Goal: Communication & Community: Share content

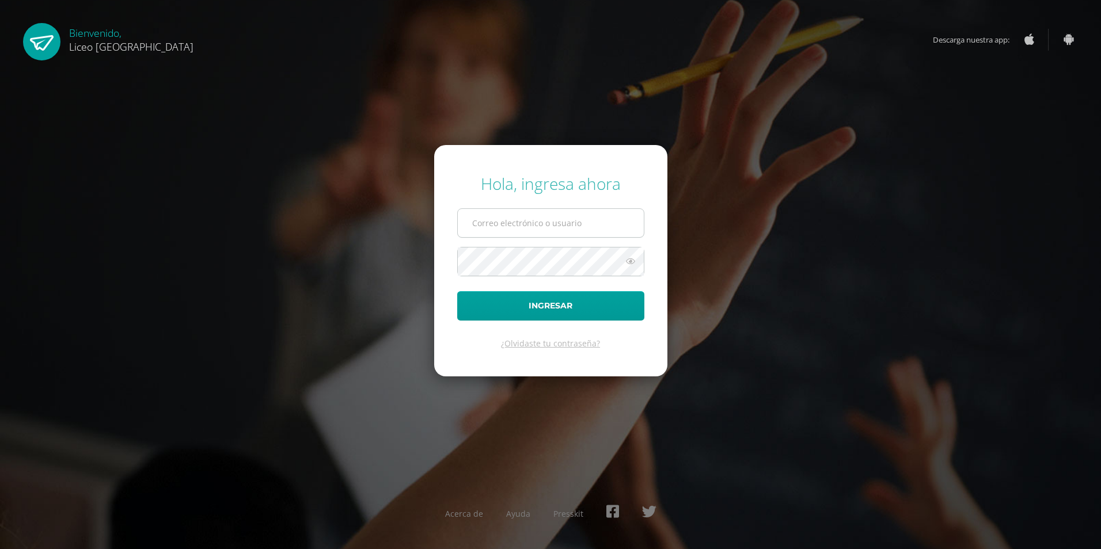
click at [470, 229] on input "text" at bounding box center [551, 223] width 186 height 28
type input "[PERSON_NAME][EMAIL_ADDRESS][DOMAIN_NAME]"
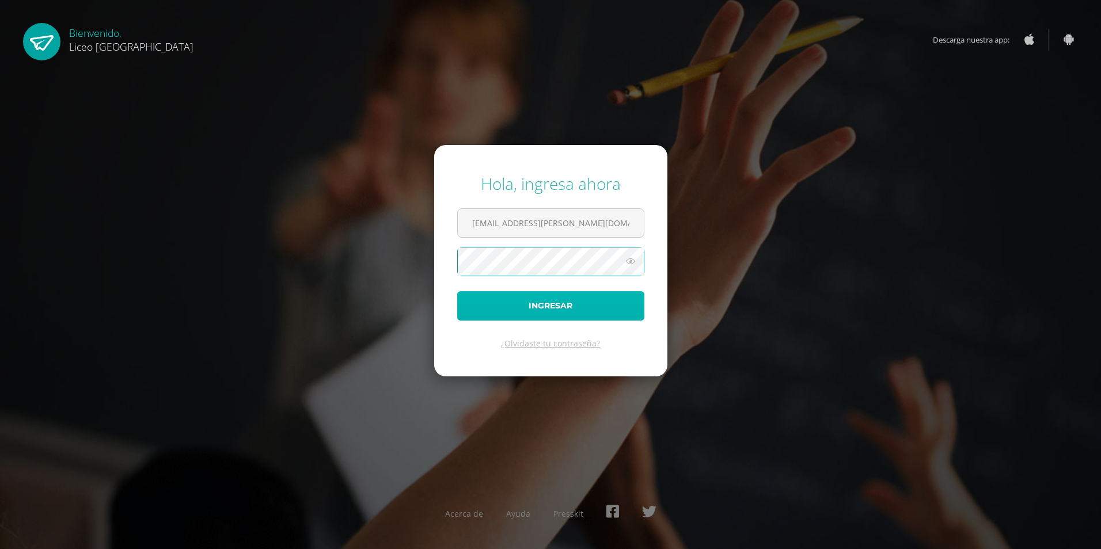
click at [467, 301] on button "Ingresar" at bounding box center [550, 305] width 187 height 29
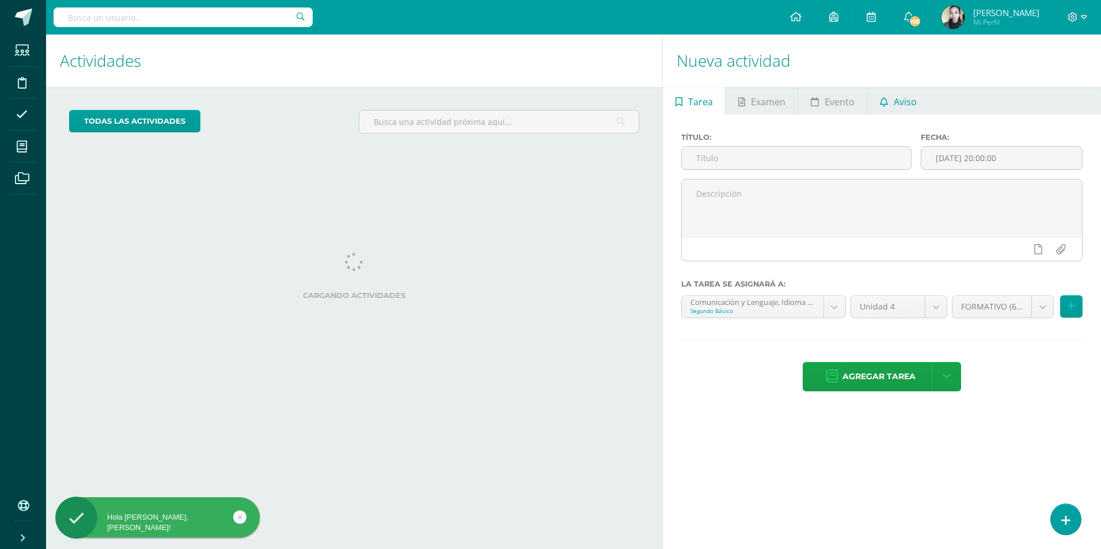
click at [911, 93] on span "Aviso" at bounding box center [905, 102] width 23 height 28
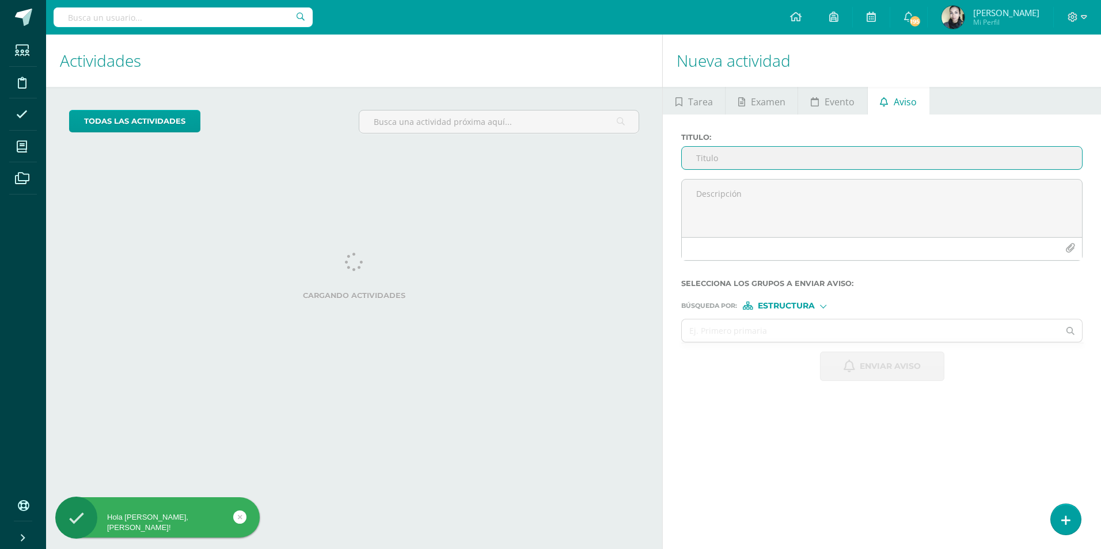
click at [787, 147] on input "Titulo :" at bounding box center [882, 158] width 400 height 22
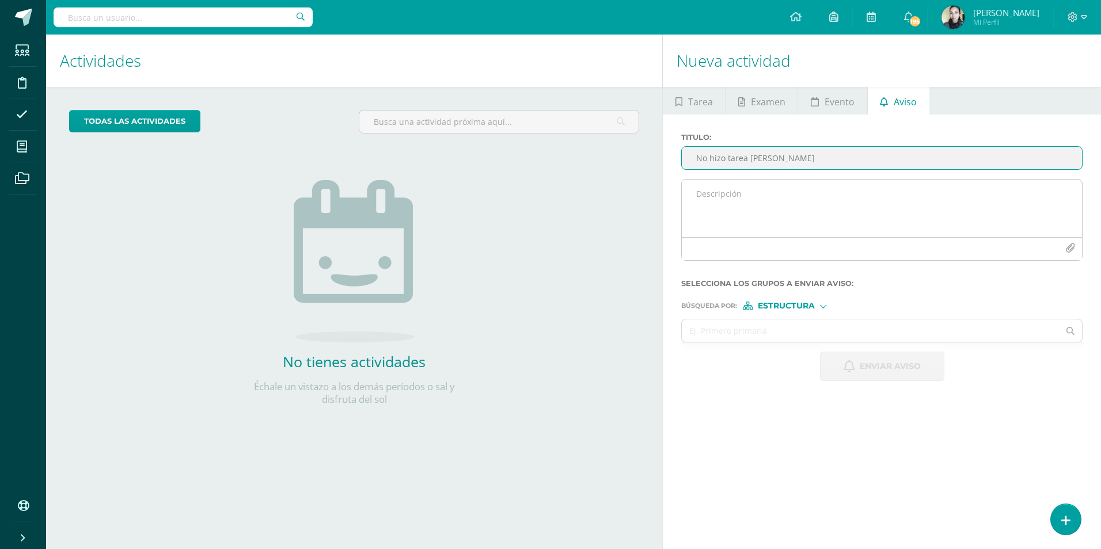
type input "No hizo tarea [PERSON_NAME]"
click at [745, 201] on textarea at bounding box center [882, 209] width 400 height 58
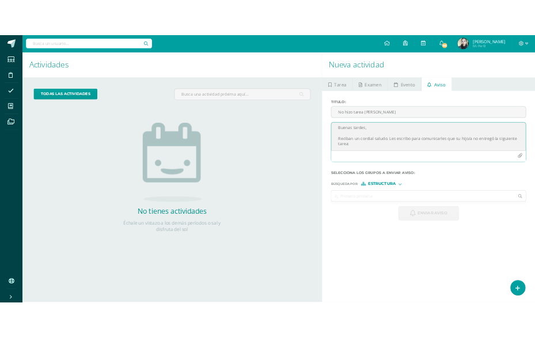
scroll to position [17, 0]
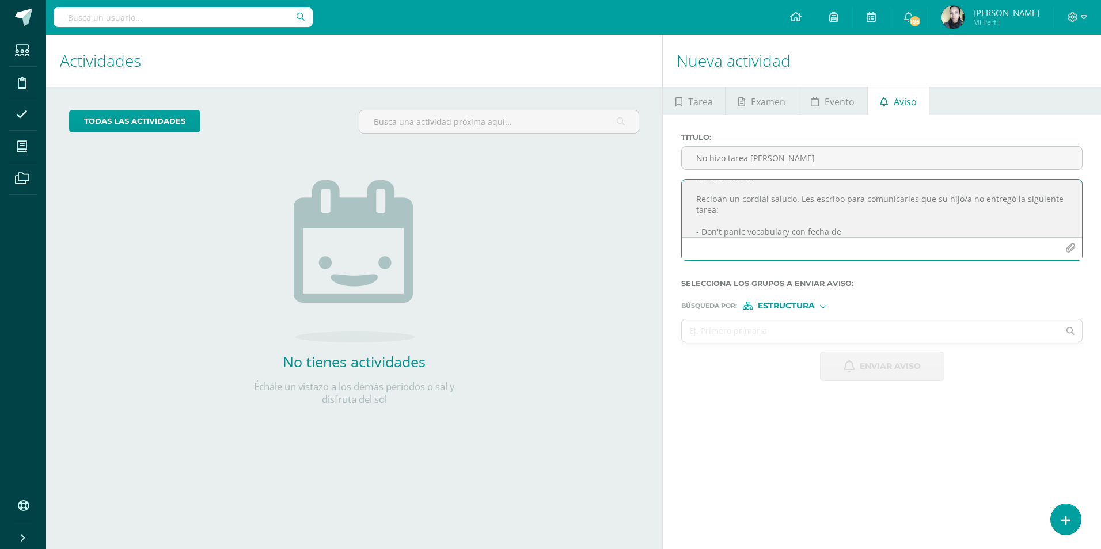
type textarea "Buenas tardes, Reciban un cordial saludo. Les escribo para comunicarles que su …"
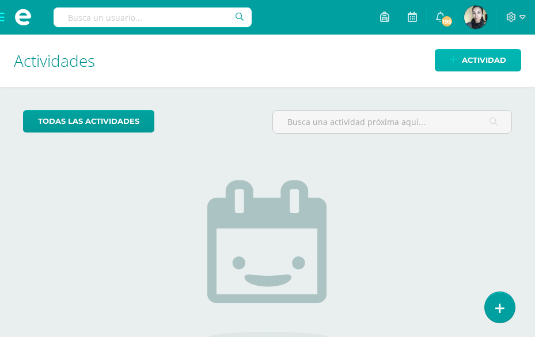
click at [467, 69] on span "Actividad" at bounding box center [484, 60] width 44 height 21
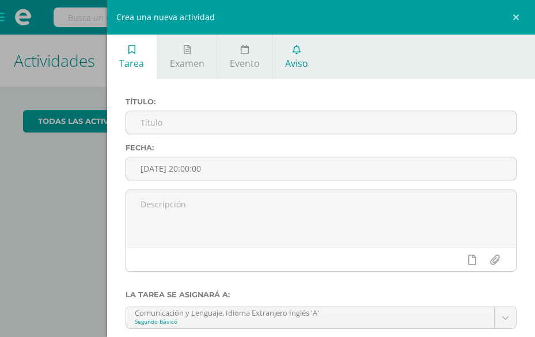
click at [295, 68] on span "Aviso" at bounding box center [296, 63] width 23 height 13
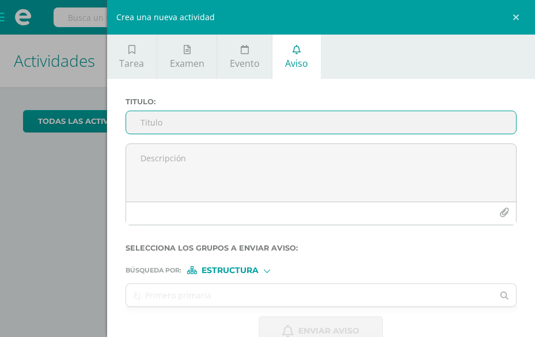
click at [255, 115] on input "Titulo :" at bounding box center [321, 122] width 390 height 22
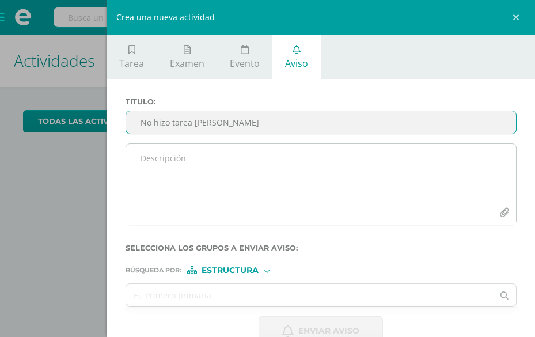
type input "No hizo tarea [PERSON_NAME]"
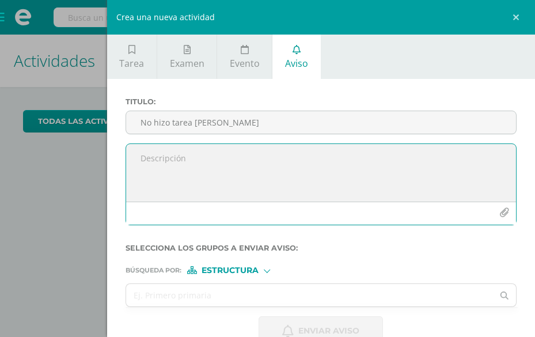
click at [212, 169] on textarea at bounding box center [321, 173] width 390 height 58
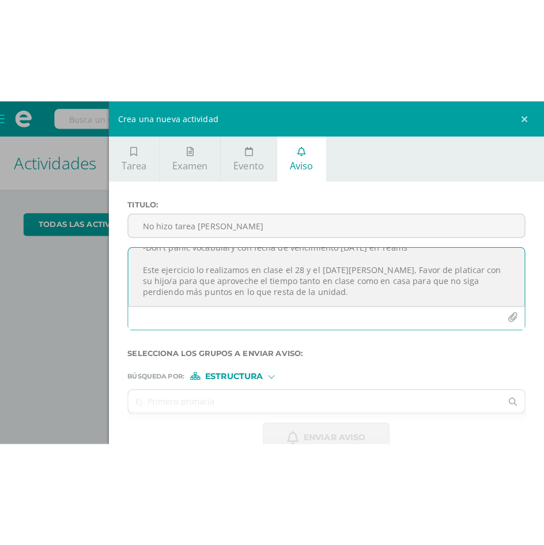
scroll to position [83, 0]
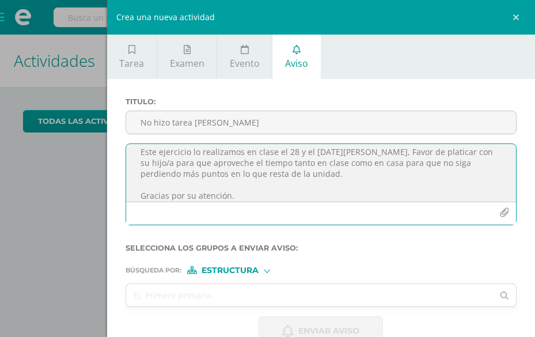
type textarea "Buenas tardes, Reciban un cordial saludo. Les escribo para comunicarles que su …"
click at [212, 271] on span "Estructura" at bounding box center [230, 270] width 57 height 6
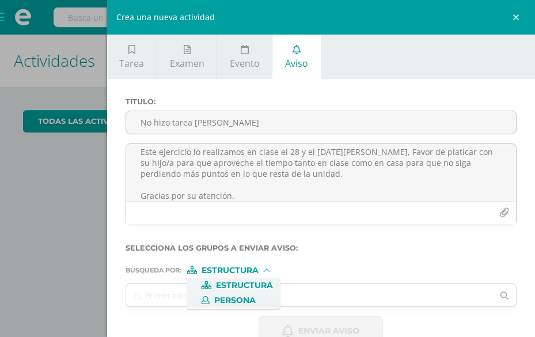
click at [227, 298] on span "Persona" at bounding box center [234, 300] width 41 height 6
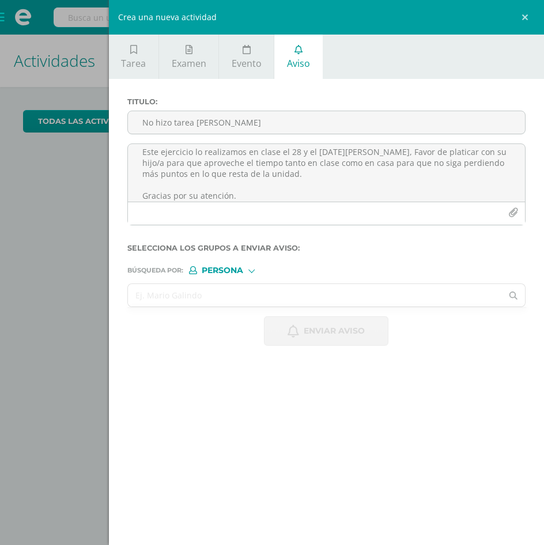
click at [257, 295] on input "text" at bounding box center [315, 295] width 374 height 22
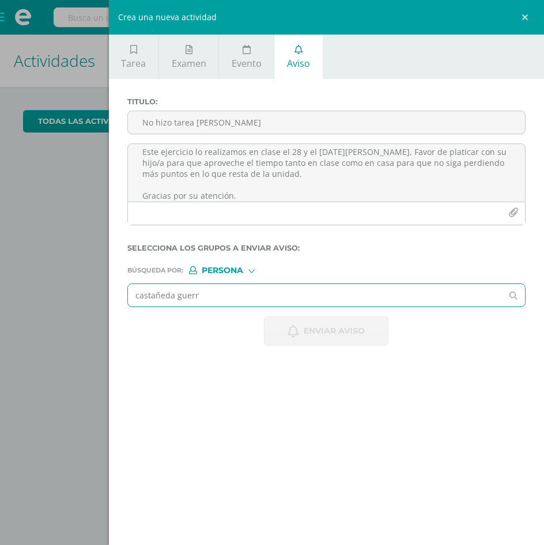
type input "[PERSON_NAME]"
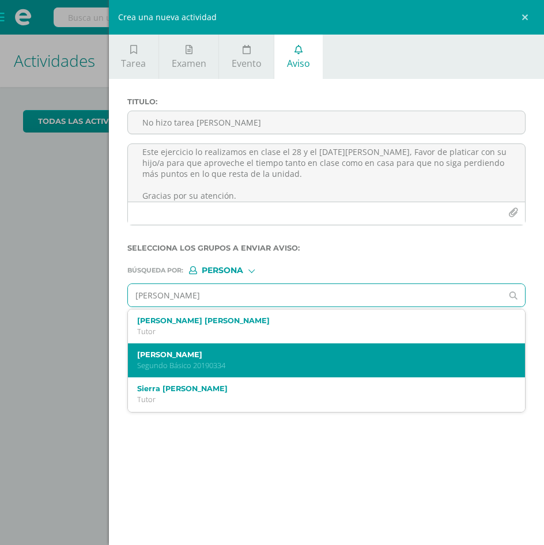
click at [198, 353] on label "[PERSON_NAME]" at bounding box center [318, 354] width 362 height 9
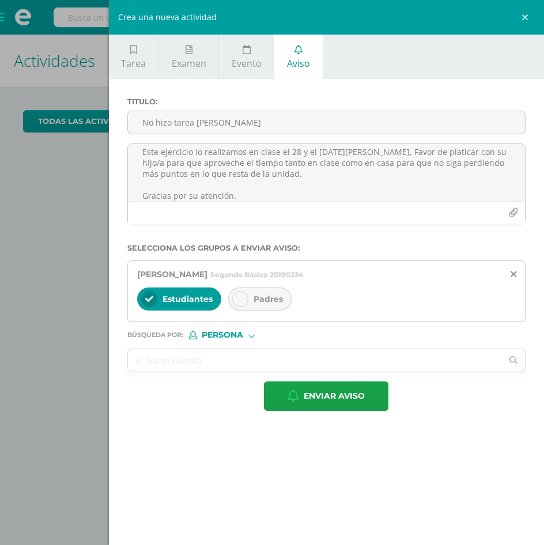
click at [245, 294] on div at bounding box center [240, 299] width 16 height 16
click at [221, 364] on input "text" at bounding box center [315, 360] width 374 height 22
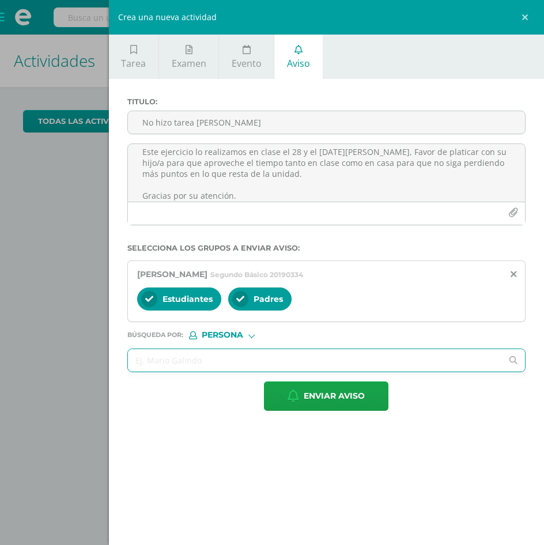
click at [238, 362] on input "text" at bounding box center [315, 360] width 374 height 22
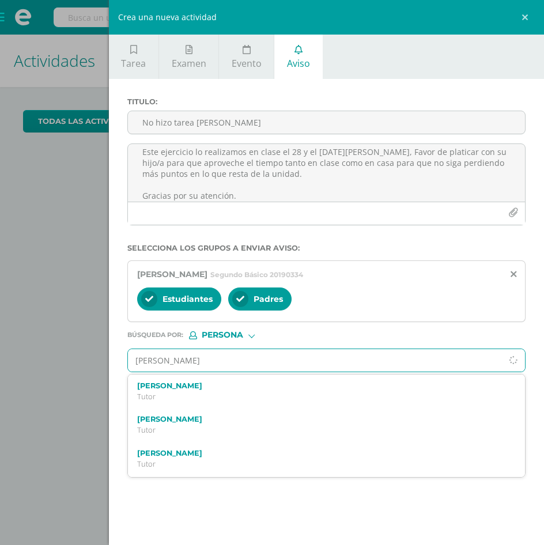
type input "[PERSON_NAME]"
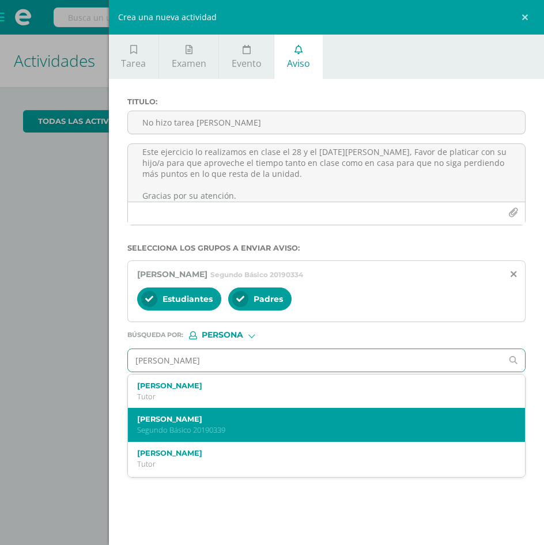
click at [248, 422] on label "[PERSON_NAME]" at bounding box center [318, 419] width 362 height 9
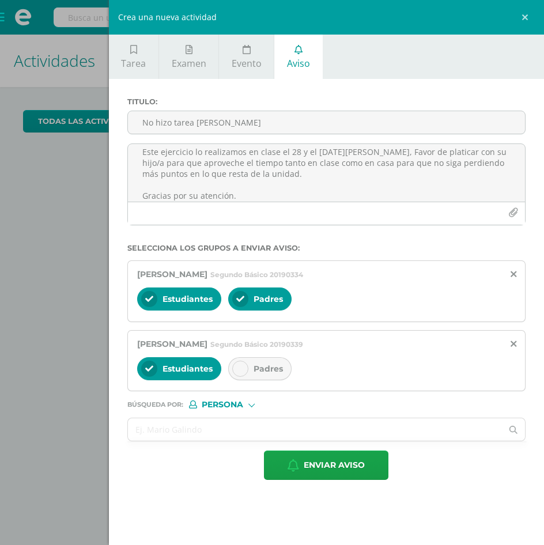
click at [251, 371] on div "Padres" at bounding box center [259, 368] width 63 height 23
click at [205, 435] on input "text" at bounding box center [315, 429] width 374 height 22
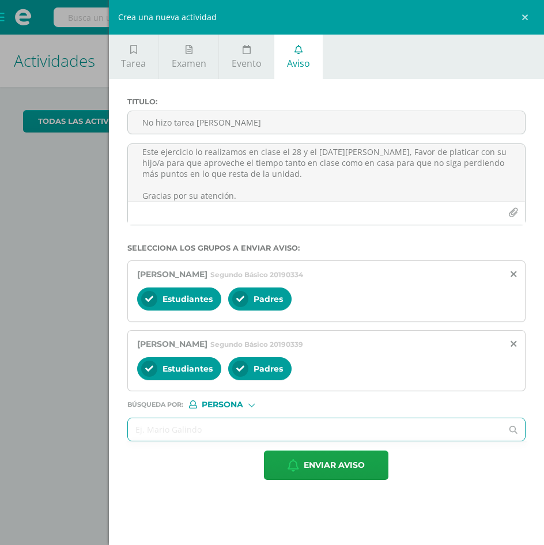
click at [146, 432] on input "text" at bounding box center [315, 429] width 374 height 22
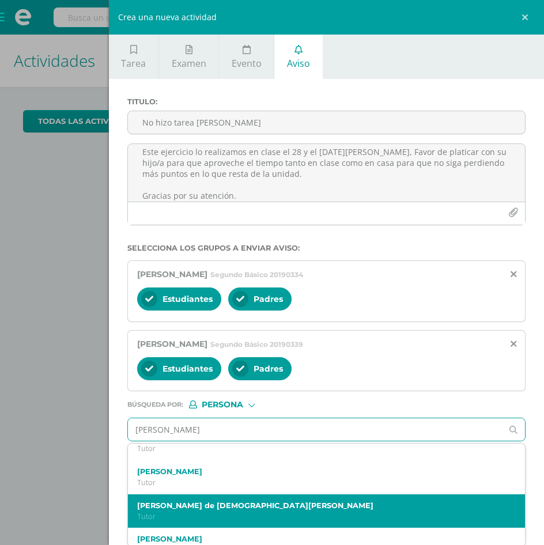
scroll to position [0, 0]
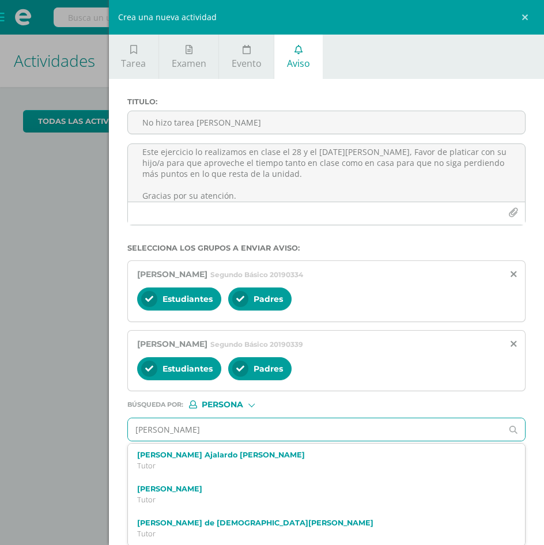
click at [224, 434] on input "[PERSON_NAME]" at bounding box center [315, 429] width 374 height 22
type input "[PERSON_NAME]"
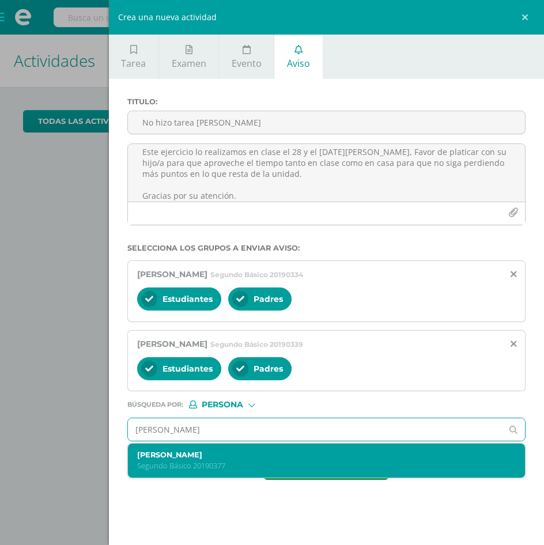
click at [214, 459] on label "[PERSON_NAME]" at bounding box center [318, 454] width 362 height 9
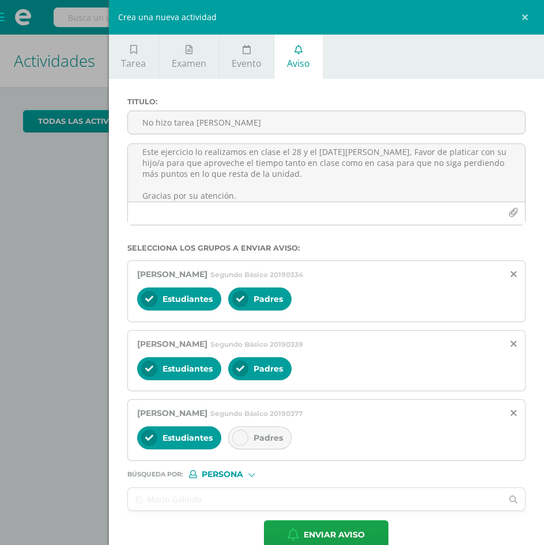
click at [260, 437] on span "Padres" at bounding box center [267, 437] width 29 height 10
click at [219, 495] on input "text" at bounding box center [315, 499] width 374 height 22
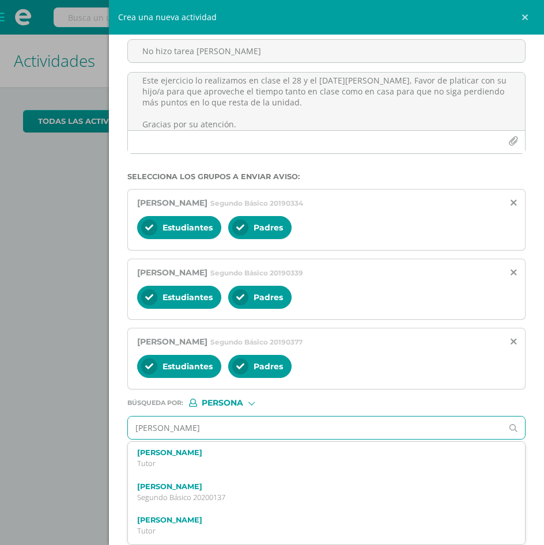
scroll to position [230, 0]
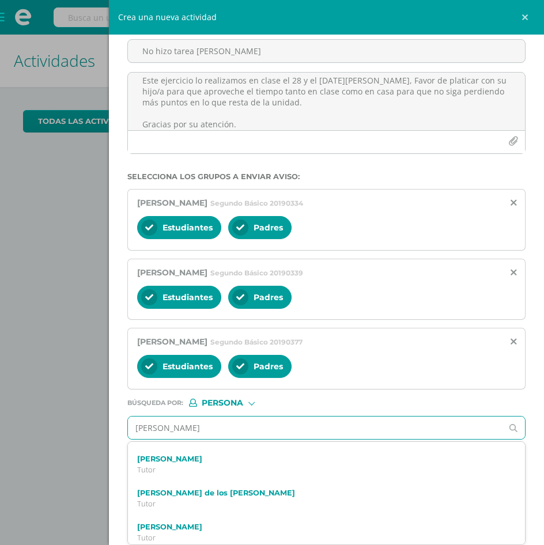
click at [214, 423] on input "[PERSON_NAME]" at bounding box center [315, 427] width 374 height 22
type input "[PERSON_NAME]"
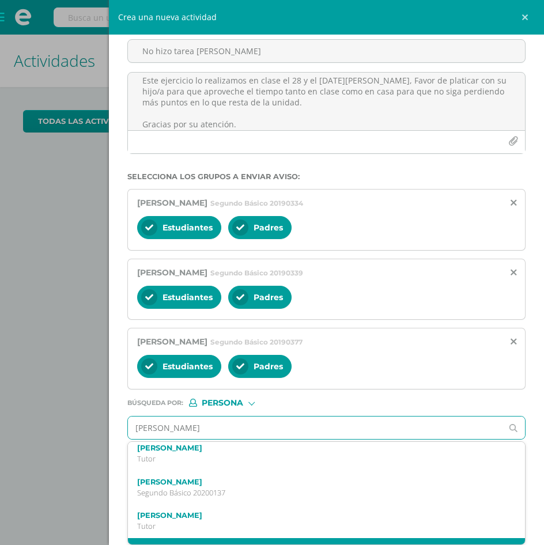
scroll to position [0, 0]
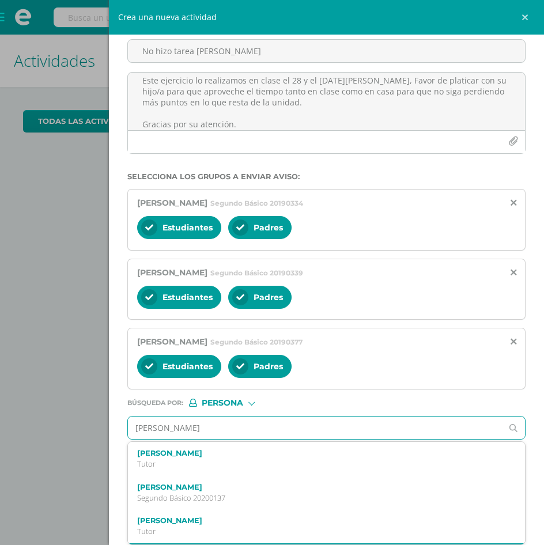
click at [239, 493] on p "Segundo Básico 20200137" at bounding box center [318, 498] width 362 height 10
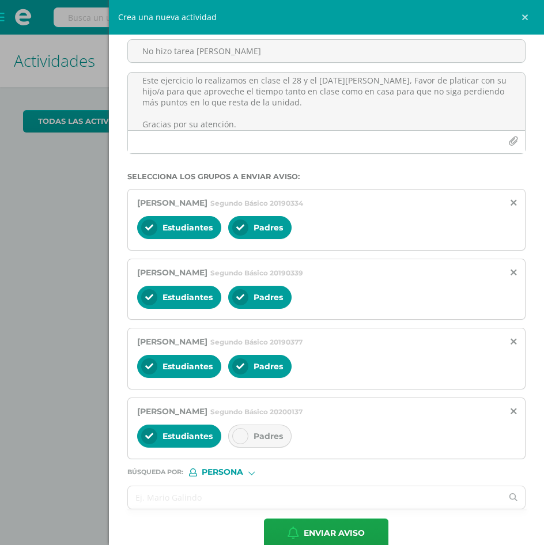
click at [242, 438] on icon at bounding box center [240, 436] width 8 height 8
click at [217, 495] on input "text" at bounding box center [315, 497] width 374 height 22
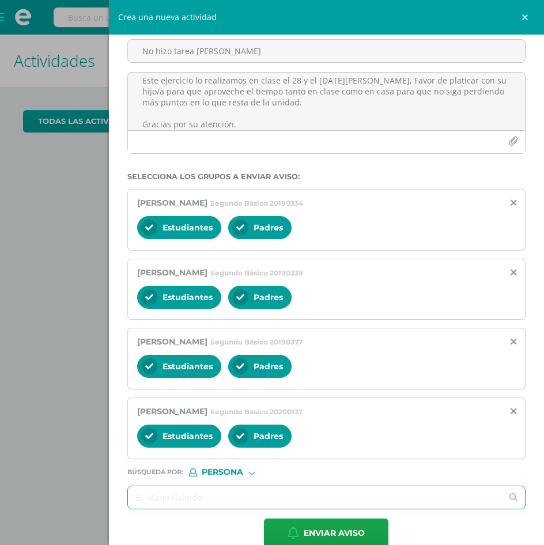
click at [258, 496] on input "text" at bounding box center [315, 497] width 374 height 22
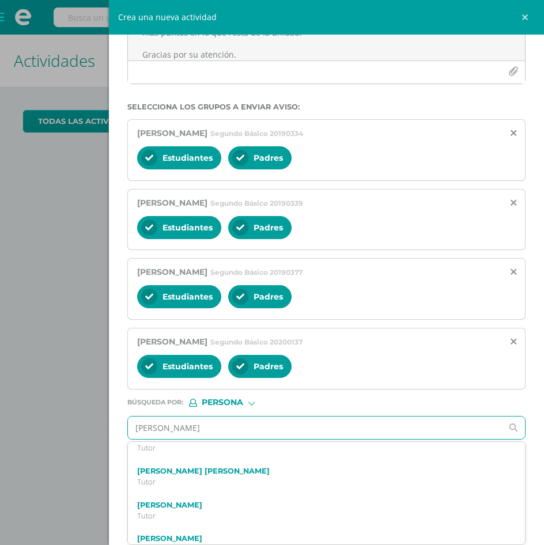
scroll to position [675, 0]
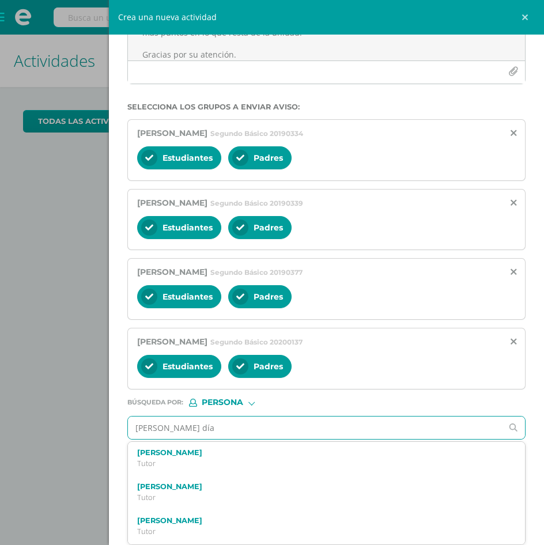
type input "[PERSON_NAME]"
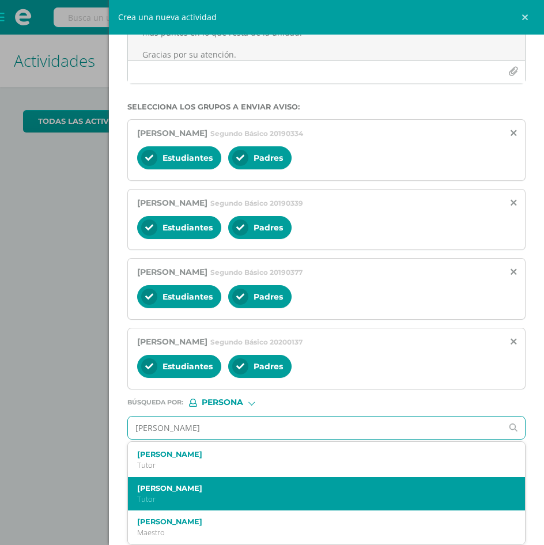
scroll to position [76, 0]
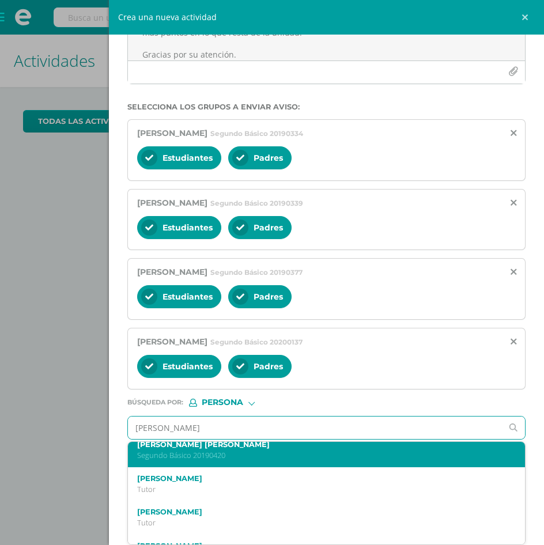
click at [197, 457] on p "Segundo Básico 20190420" at bounding box center [318, 455] width 362 height 10
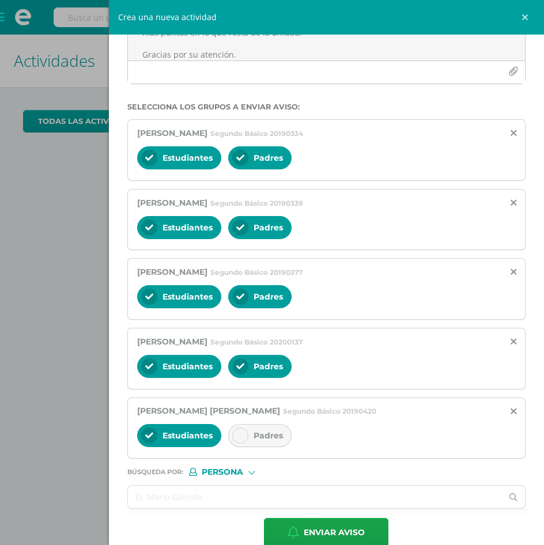
scroll to position [0, 0]
click at [248, 431] on div "Padres" at bounding box center [259, 435] width 63 height 23
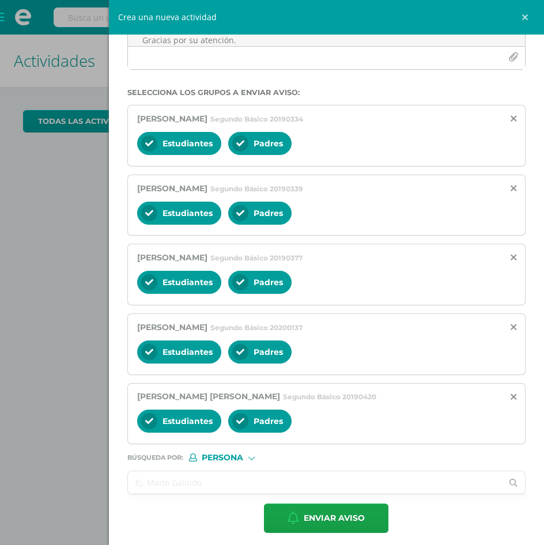
scroll to position [162, 0]
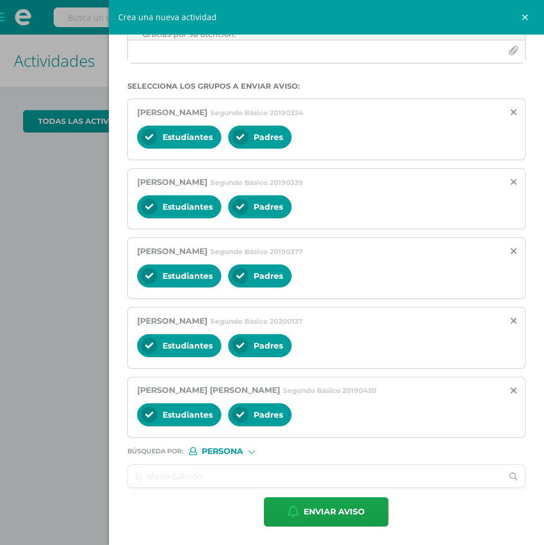
click at [201, 466] on input "text" at bounding box center [315, 476] width 374 height 22
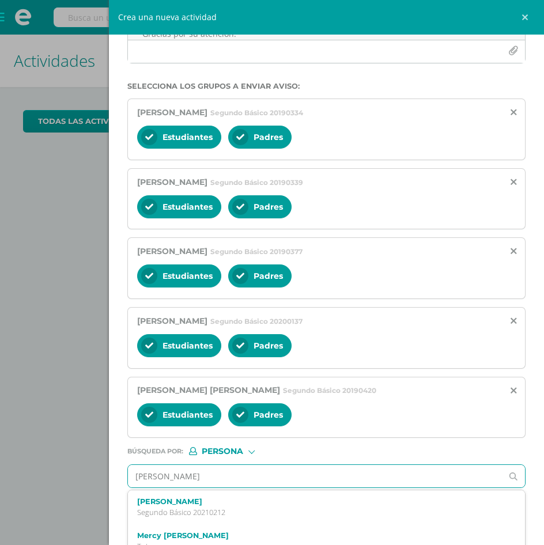
type input "[PERSON_NAME] o"
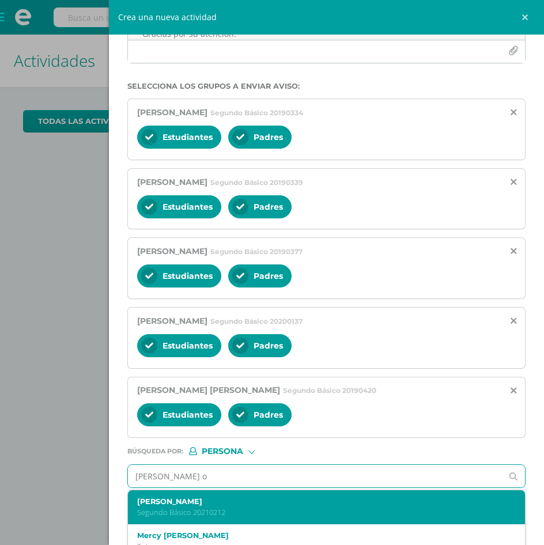
click at [203, 495] on div "[PERSON_NAME] Segundo Básico 20210212" at bounding box center [326, 507] width 397 height 34
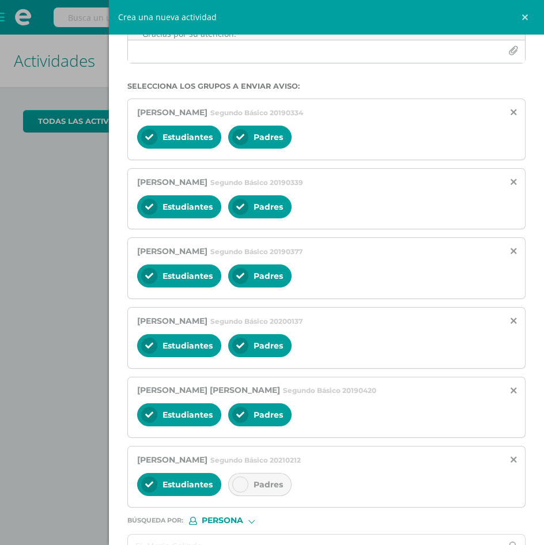
click at [245, 486] on div at bounding box center [240, 484] width 16 height 16
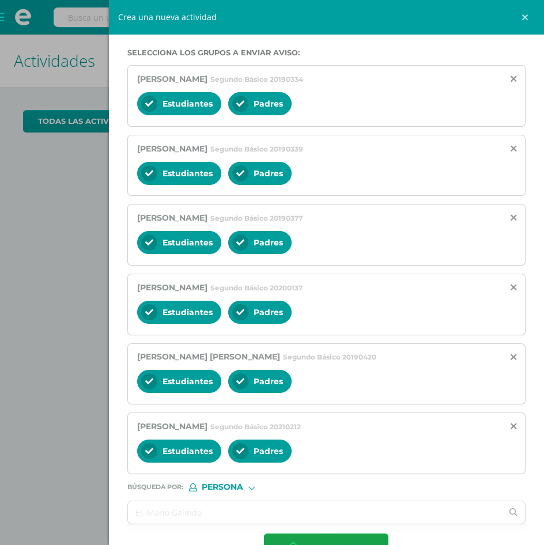
scroll to position [231, 0]
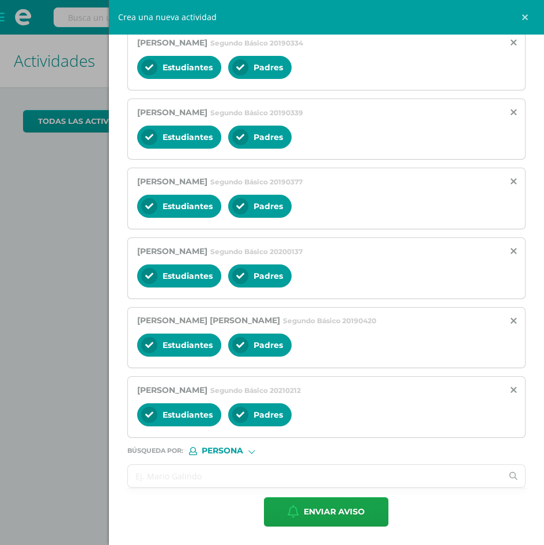
click at [239, 479] on input "text" at bounding box center [315, 476] width 374 height 22
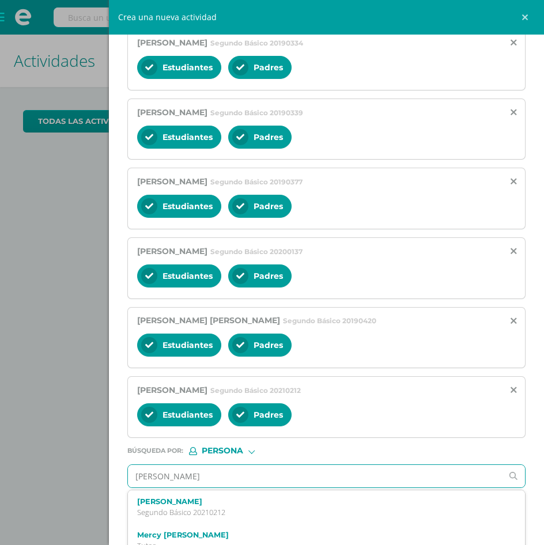
type input "[PERSON_NAME]"
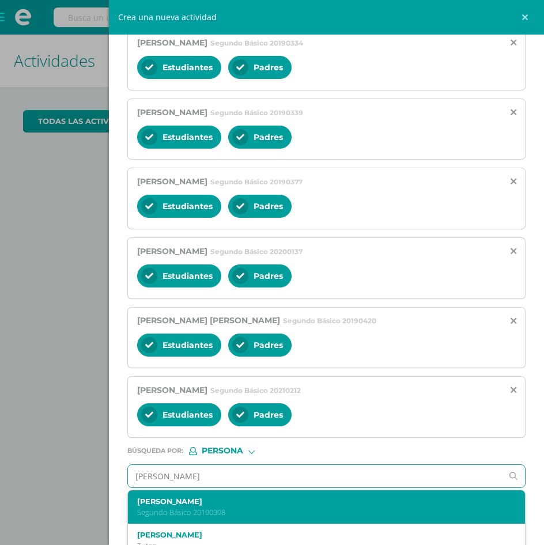
click at [259, 510] on p "Segundo Básico 20190398" at bounding box center [318, 512] width 362 height 10
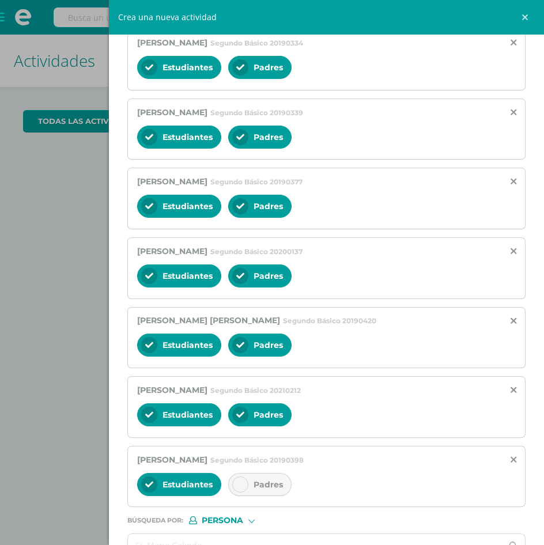
click at [267, 489] on span "Padres" at bounding box center [267, 484] width 29 height 10
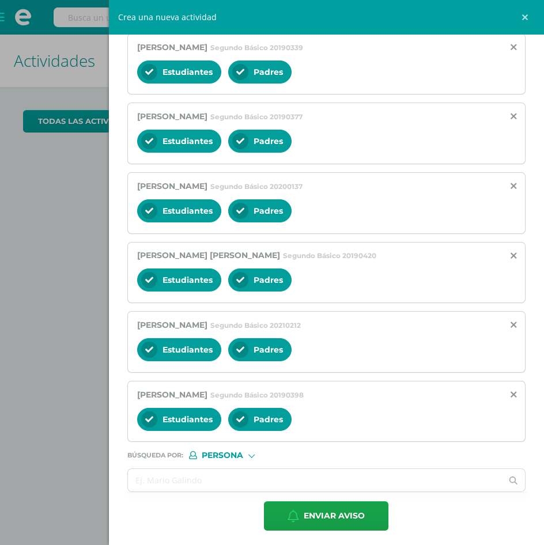
scroll to position [301, 0]
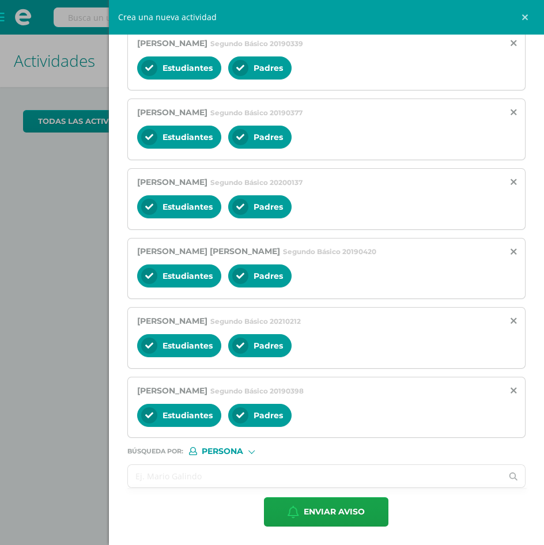
click at [260, 482] on input "text" at bounding box center [315, 476] width 374 height 22
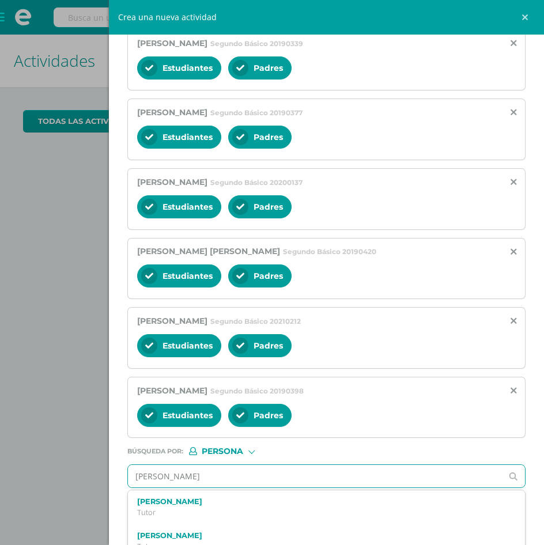
type input "[PERSON_NAME]"
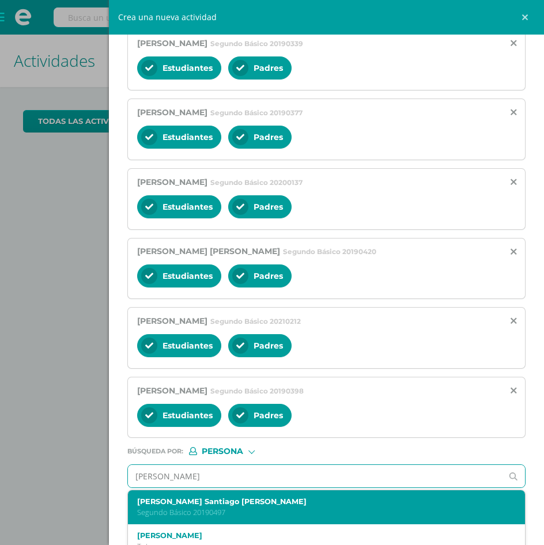
click at [260, 503] on label "[PERSON_NAME] Santiago [PERSON_NAME]" at bounding box center [318, 501] width 362 height 9
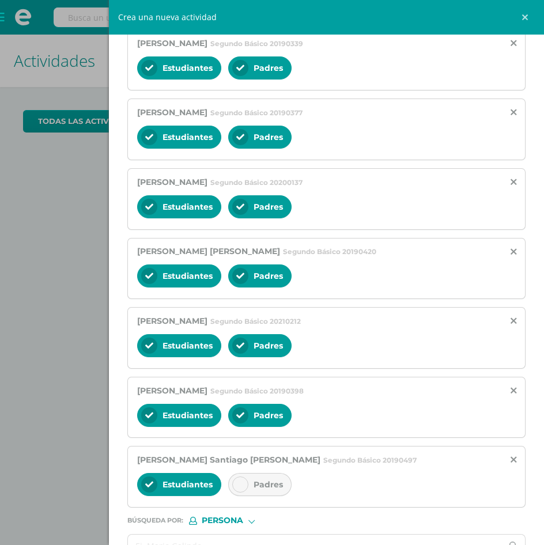
click at [249, 486] on div "Padres" at bounding box center [259, 484] width 63 height 23
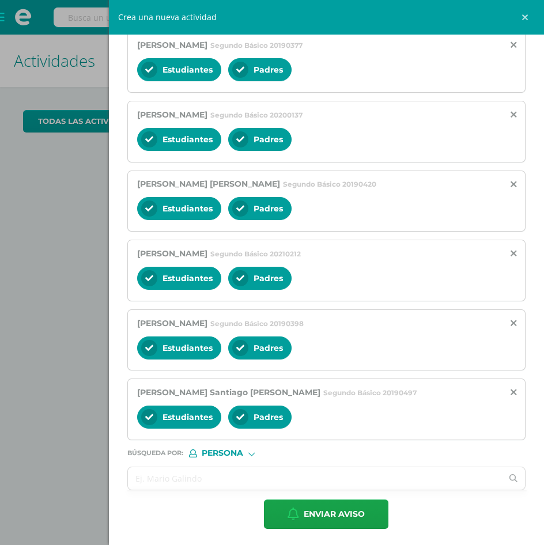
scroll to position [370, 0]
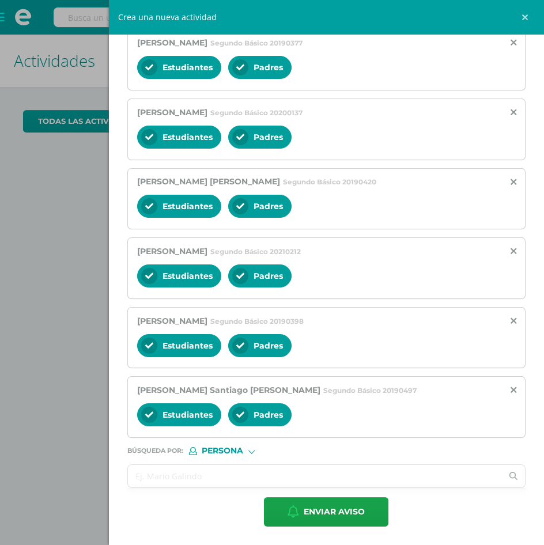
click at [244, 483] on input "text" at bounding box center [315, 476] width 374 height 22
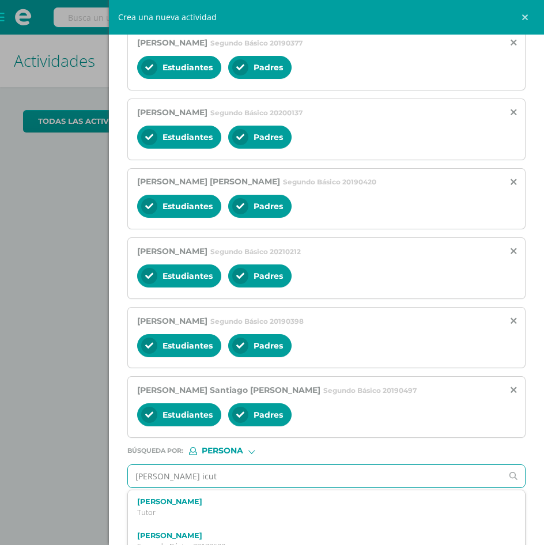
type input "[PERSON_NAME] icute"
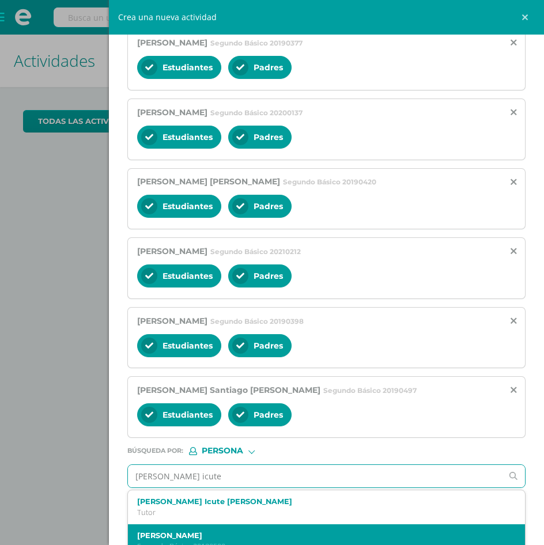
click at [224, 536] on label "[PERSON_NAME]" at bounding box center [318, 535] width 362 height 9
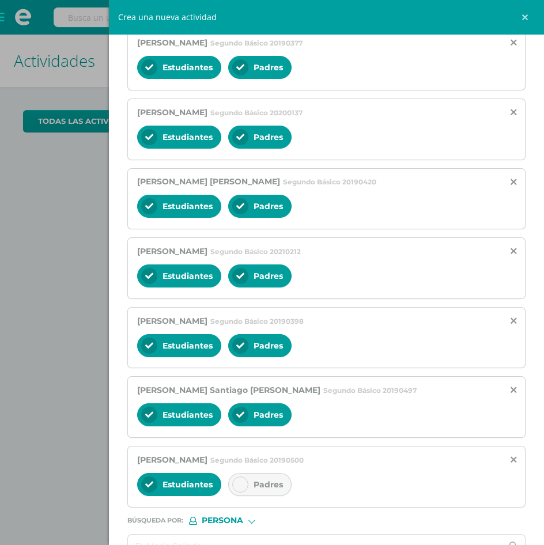
click at [239, 485] on icon at bounding box center [240, 484] width 8 height 8
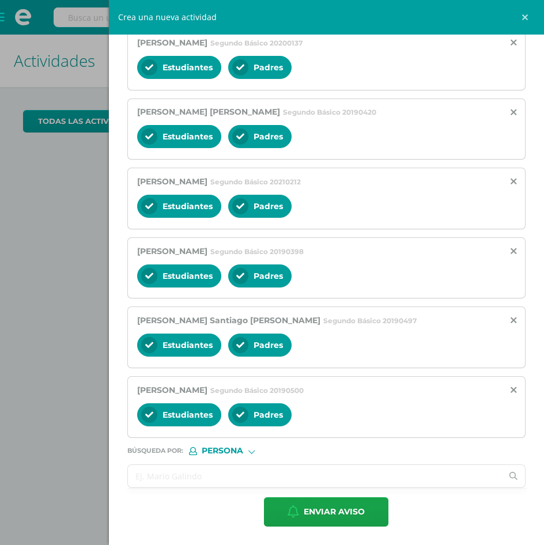
click at [231, 480] on input "text" at bounding box center [315, 476] width 374 height 22
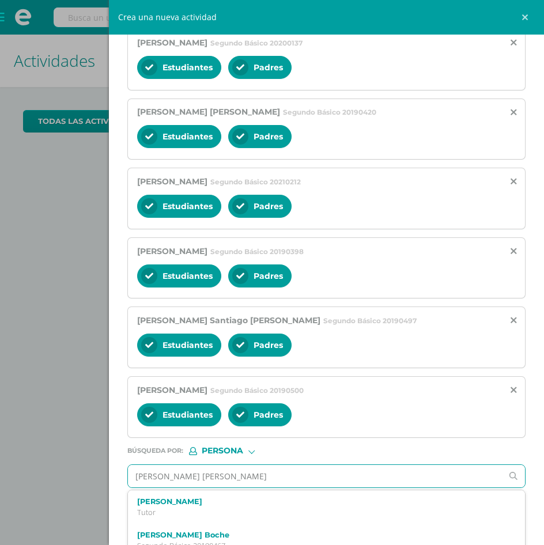
type input "[PERSON_NAME] boche"
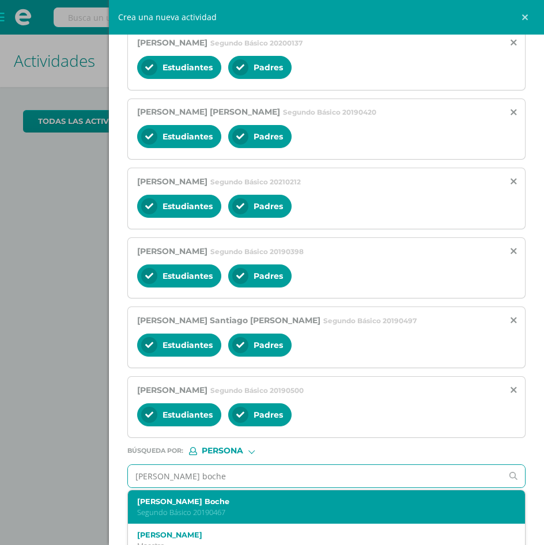
click at [269, 505] on label "[PERSON_NAME] Boche" at bounding box center [318, 501] width 362 height 9
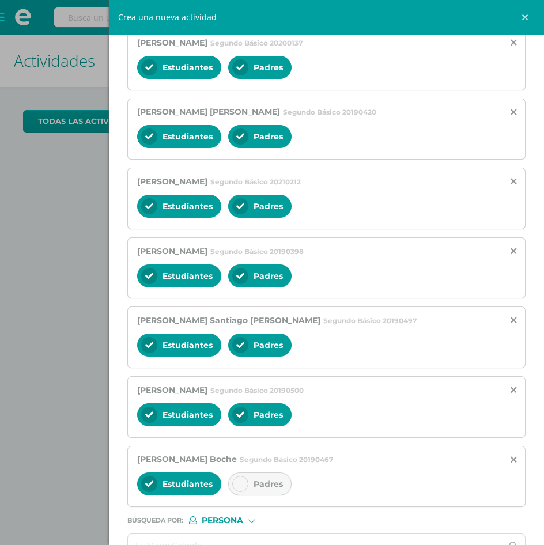
click at [262, 488] on span "Padres" at bounding box center [267, 484] width 29 height 10
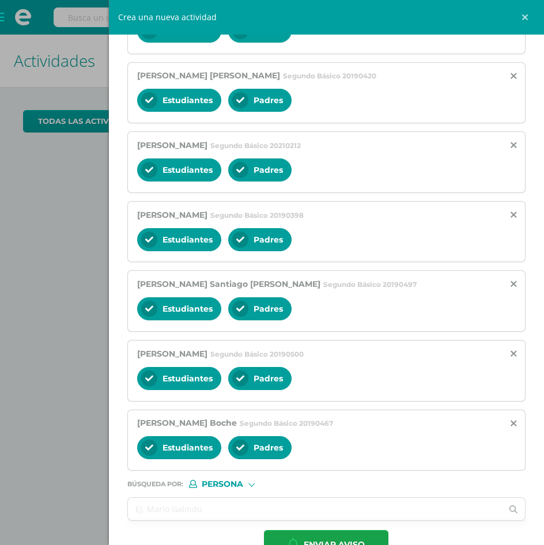
scroll to position [509, 0]
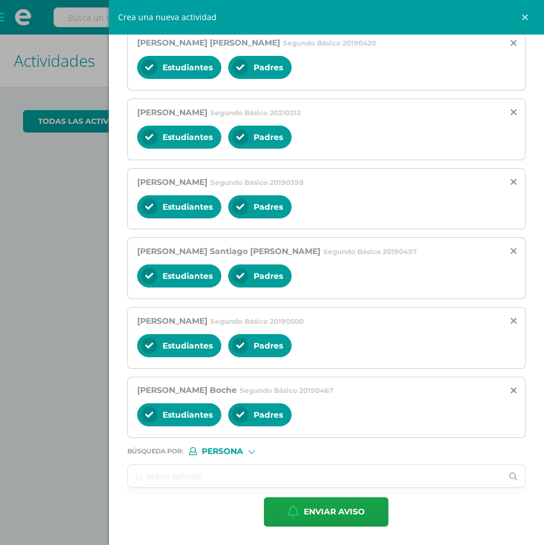
click at [247, 481] on input "text" at bounding box center [315, 476] width 374 height 22
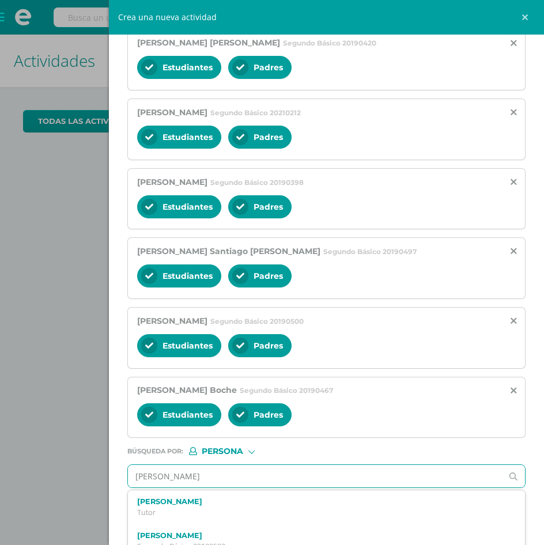
type input "[PERSON_NAME]"
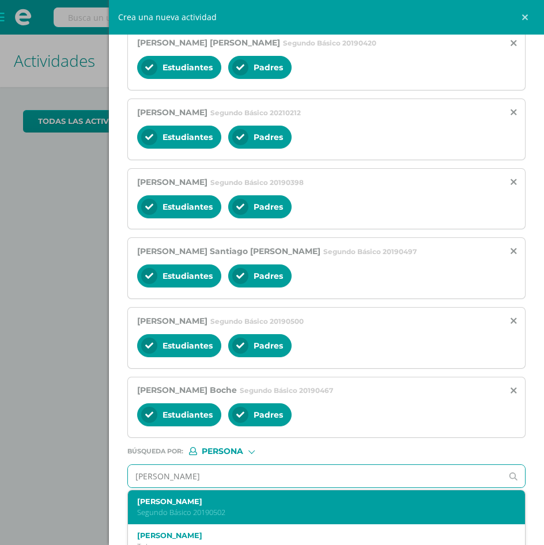
click at [243, 517] on div "[PERSON_NAME] Segundo Básico 20190502" at bounding box center [326, 507] width 397 height 34
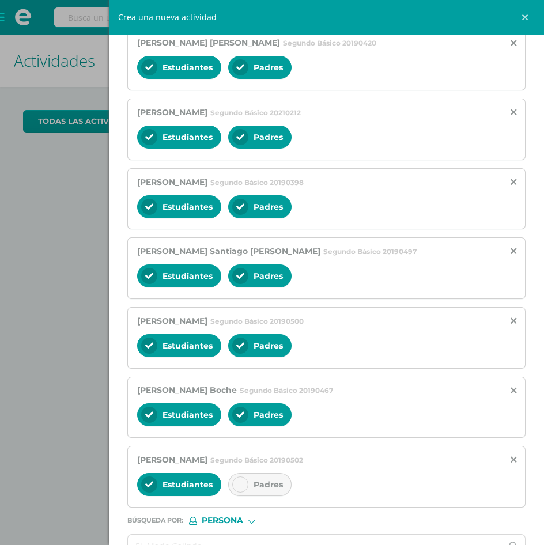
click at [240, 489] on div at bounding box center [240, 484] width 16 height 16
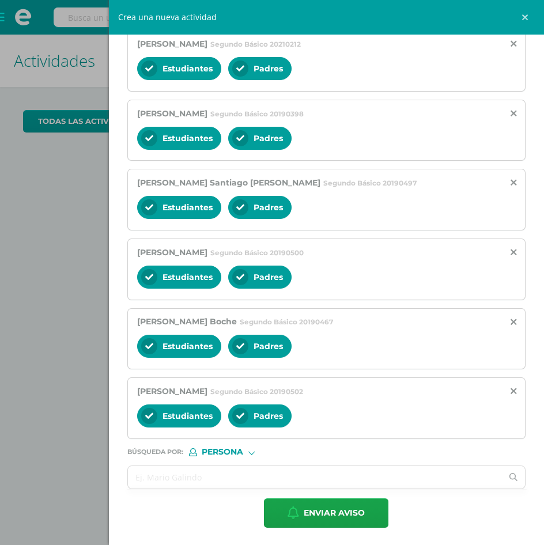
scroll to position [579, 0]
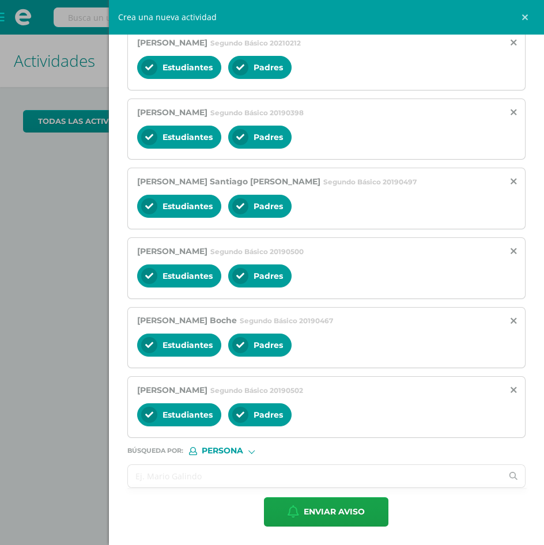
click at [148, 470] on input "text" at bounding box center [315, 476] width 374 height 22
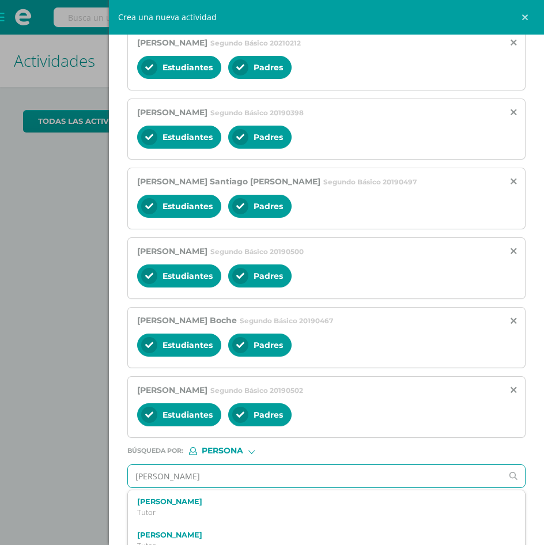
type input "[PERSON_NAME]"
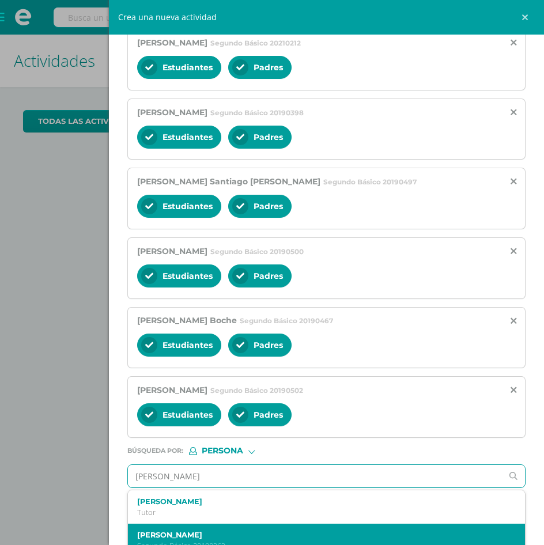
click at [242, 527] on div "[PERSON_NAME] Segundo Básico 20190363" at bounding box center [326, 540] width 397 height 34
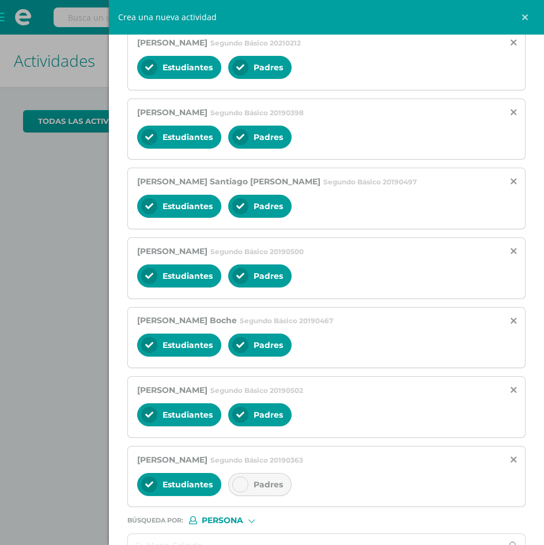
click at [256, 475] on div "Padres" at bounding box center [259, 484] width 63 height 23
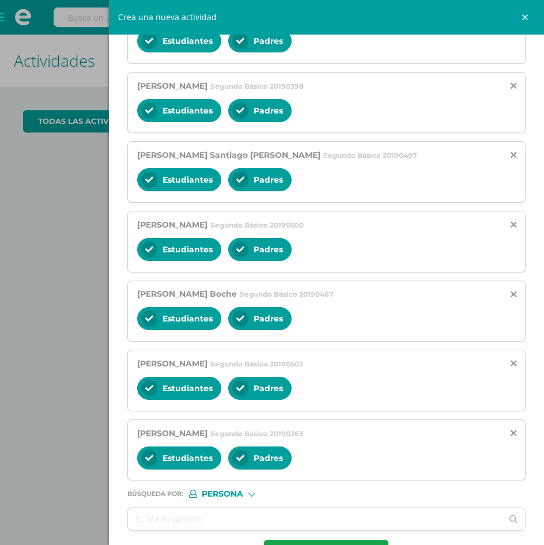
scroll to position [648, 0]
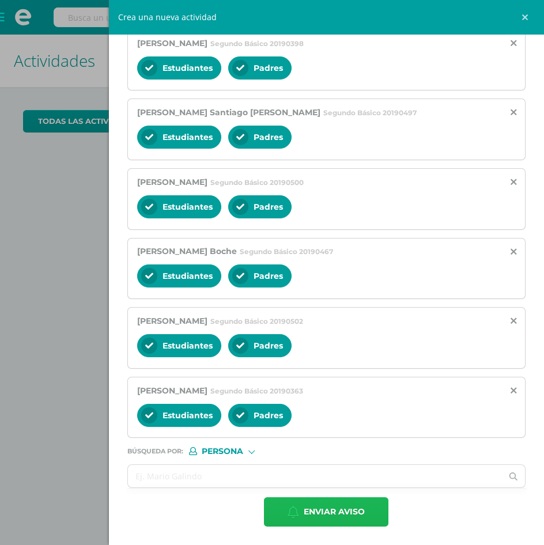
click at [320, 514] on span "Enviar aviso" at bounding box center [333, 512] width 61 height 28
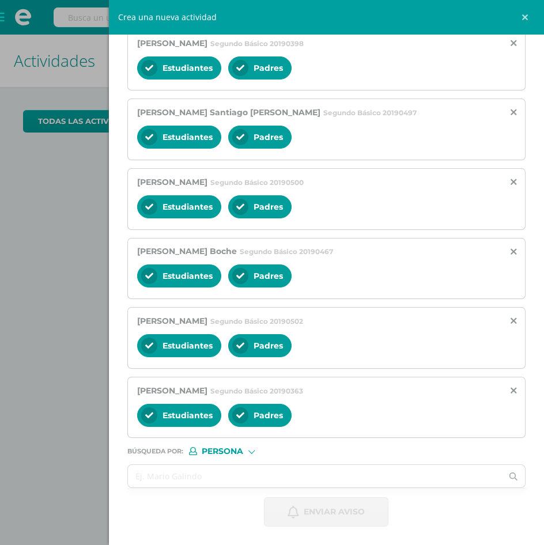
scroll to position [0, 0]
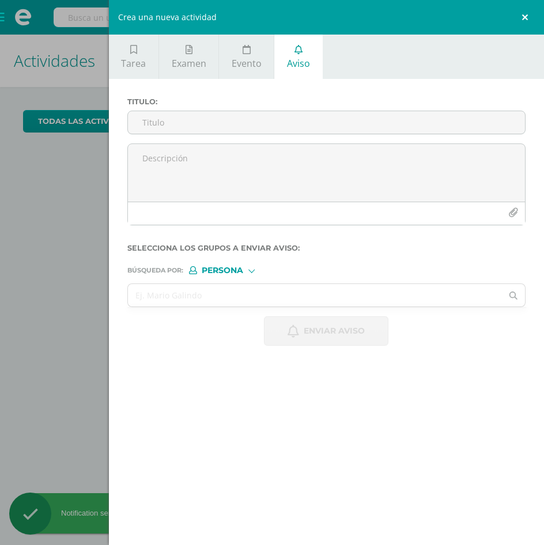
click at [527, 12] on link at bounding box center [526, 17] width 35 height 35
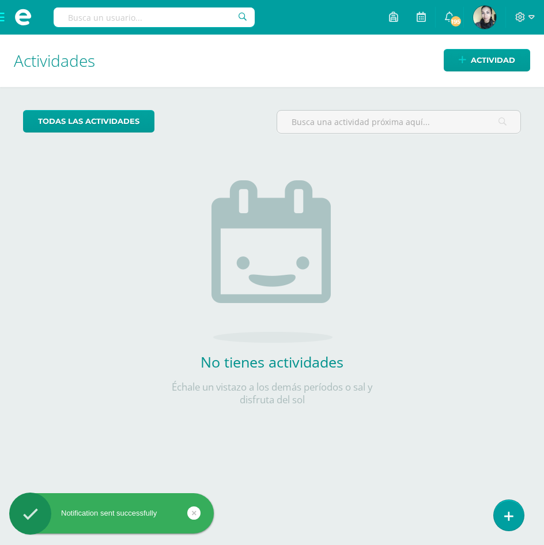
click at [481, 27] on img at bounding box center [484, 17] width 23 height 23
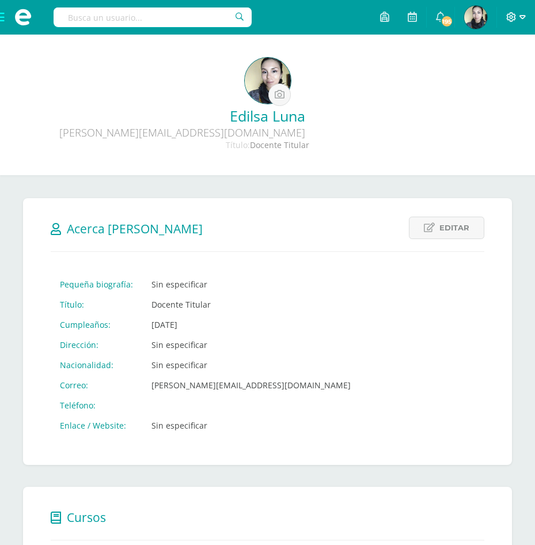
click at [525, 14] on icon at bounding box center [522, 17] width 6 height 10
click at [494, 82] on span "Cerrar sesión" at bounding box center [487, 78] width 52 height 11
